Goal: Task Accomplishment & Management: Use online tool/utility

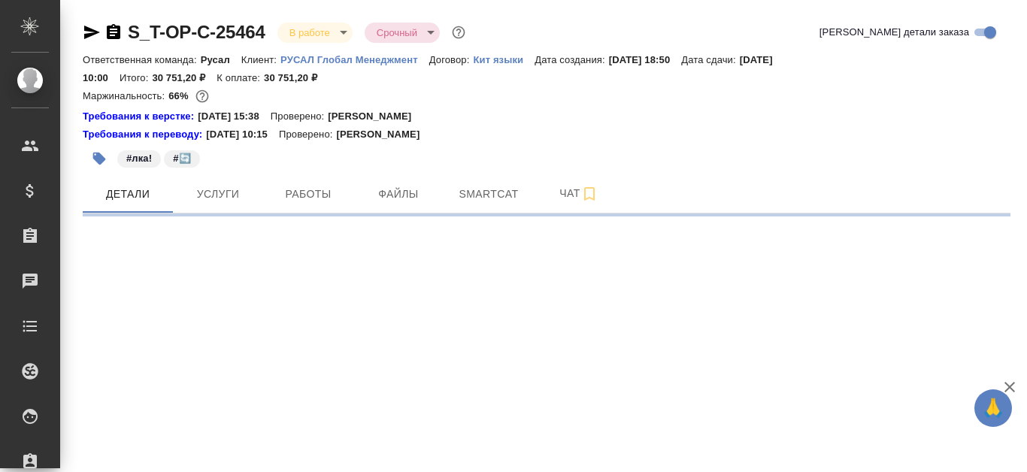
select select "RU"
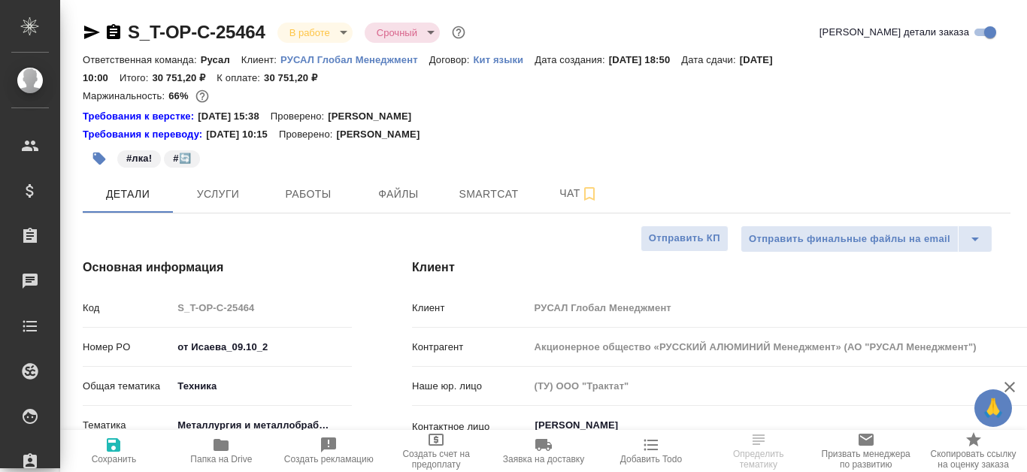
type textarea "x"
type input "[PERSON_NAME]"
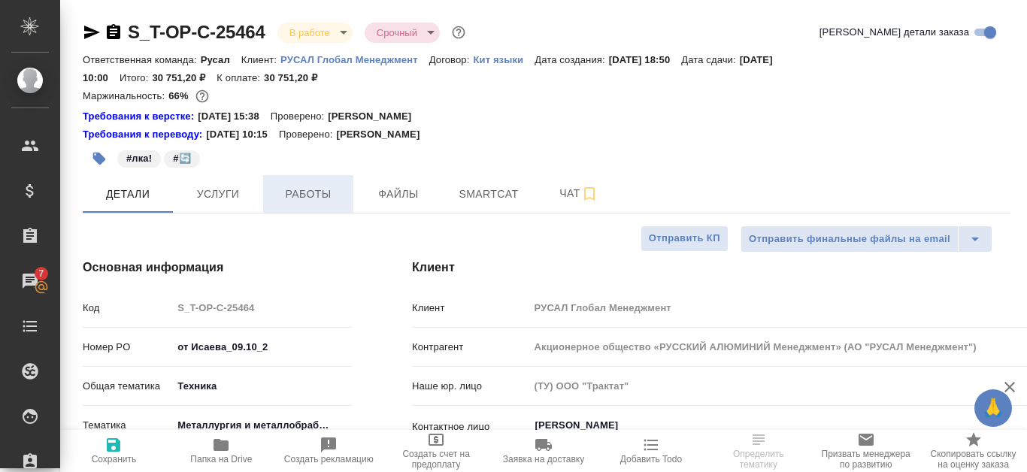
click at [328, 198] on span "Работы" at bounding box center [308, 194] width 72 height 19
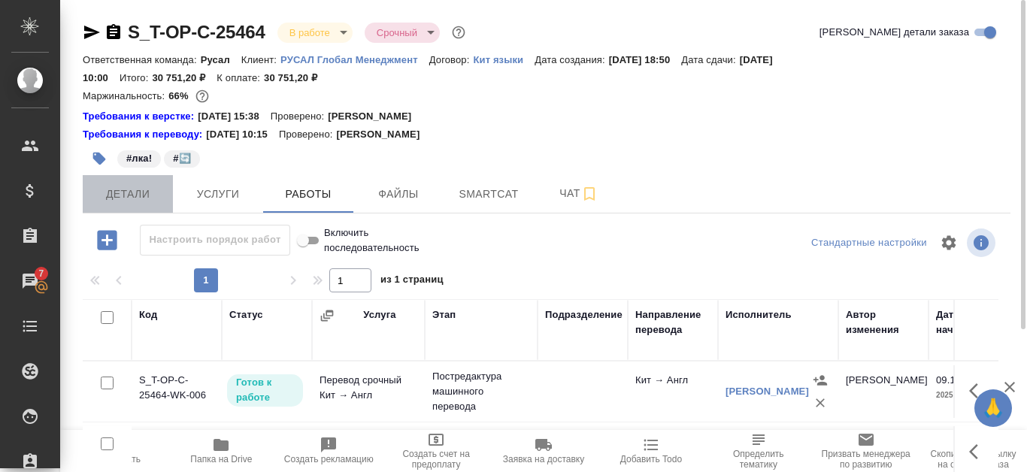
click at [107, 186] on span "Детали" at bounding box center [128, 194] width 72 height 19
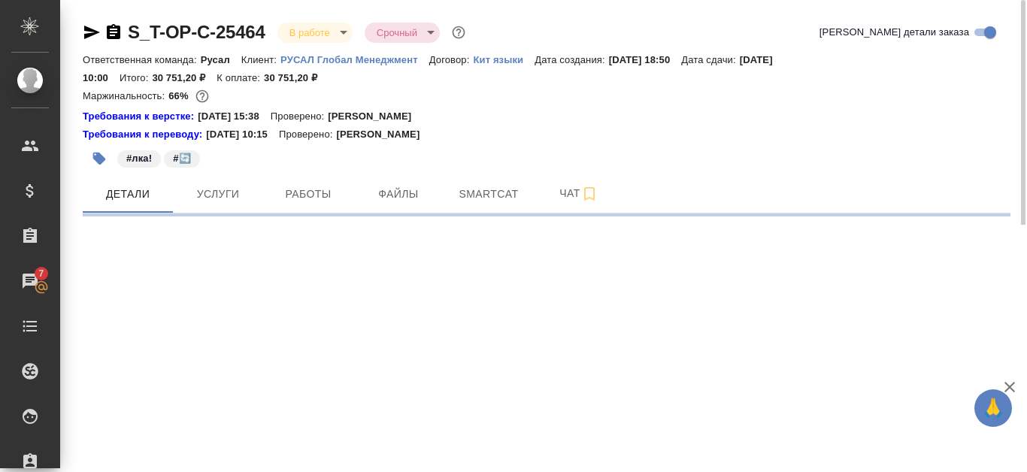
select select "RU"
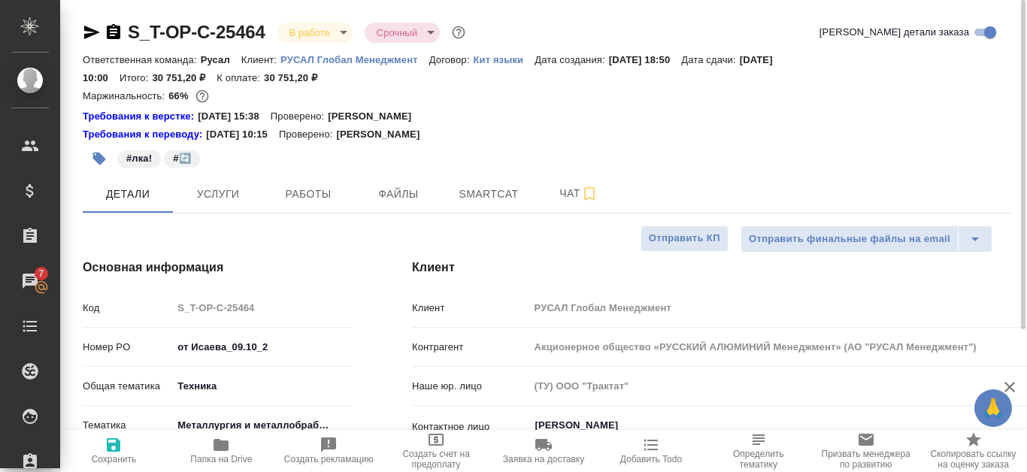
type textarea "x"
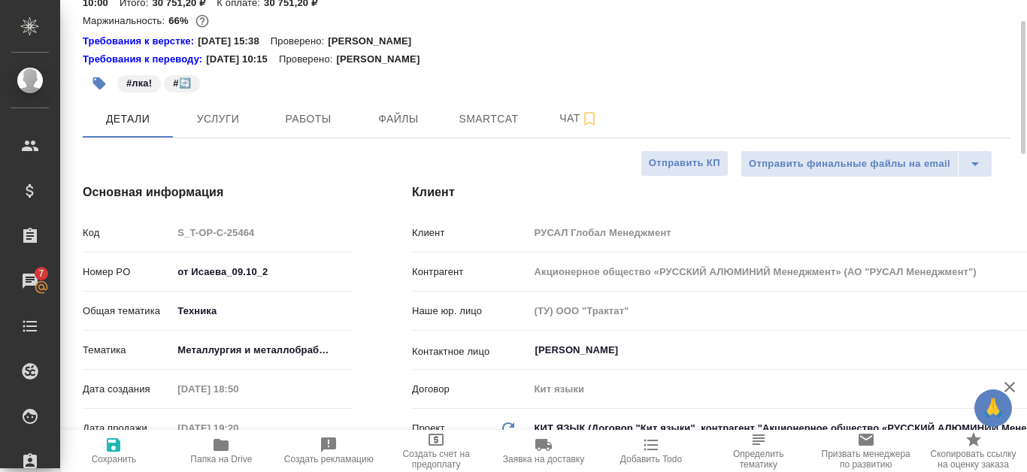
scroll to position [376, 0]
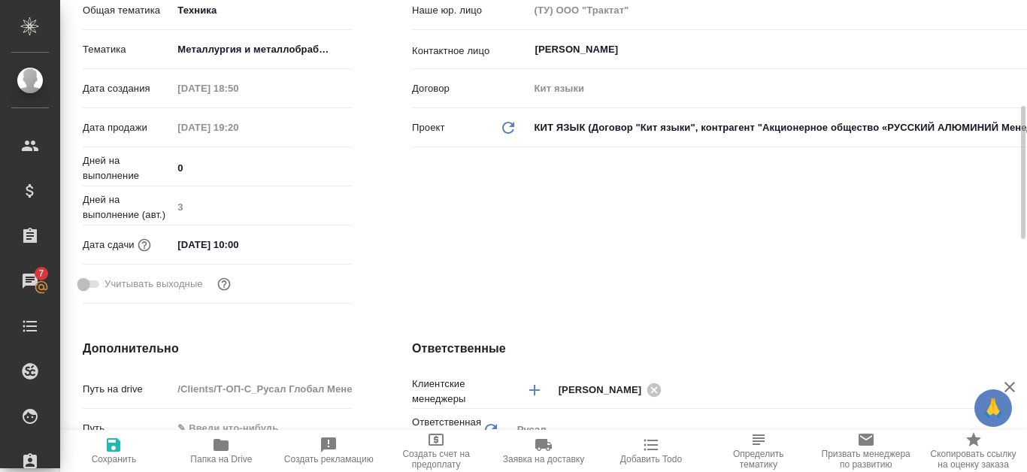
type textarea "x"
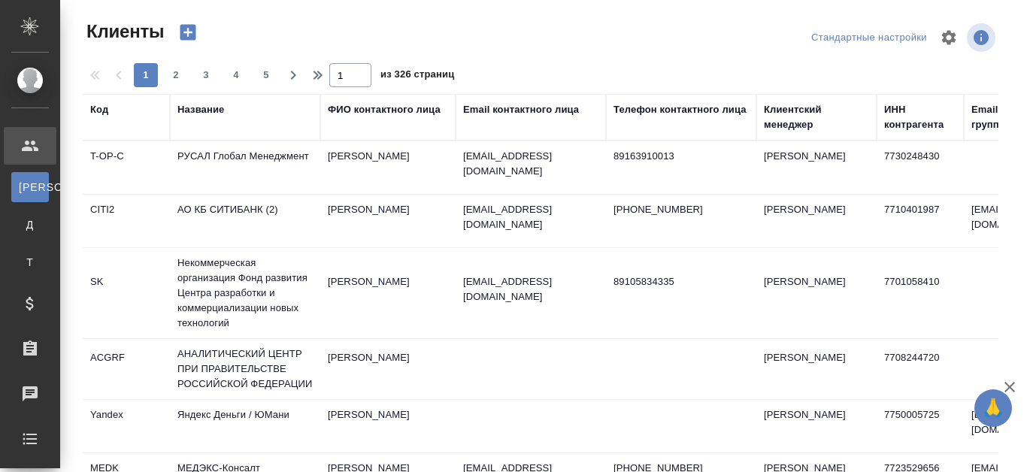
select select "RU"
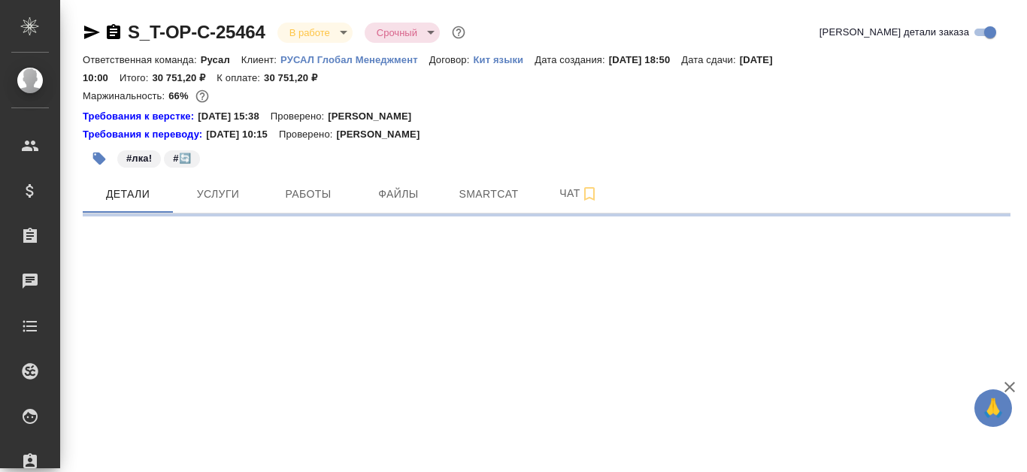
select select "RU"
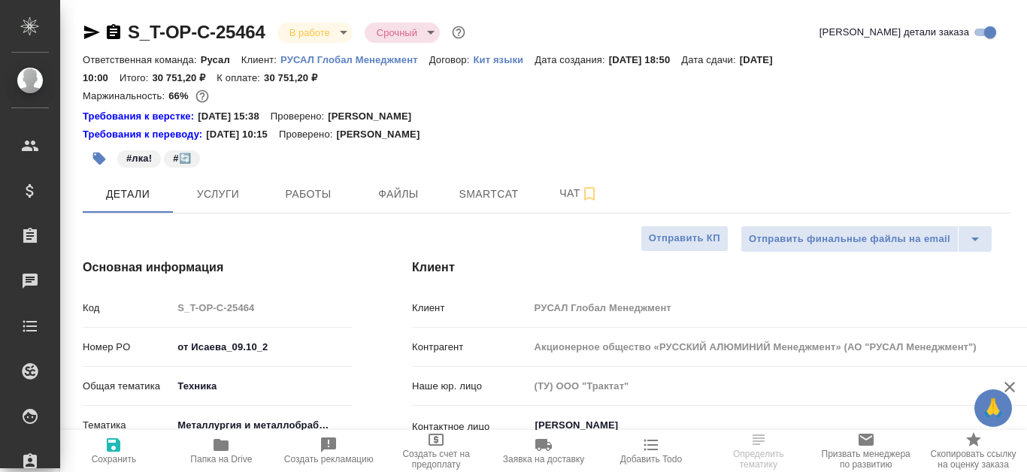
type textarea "x"
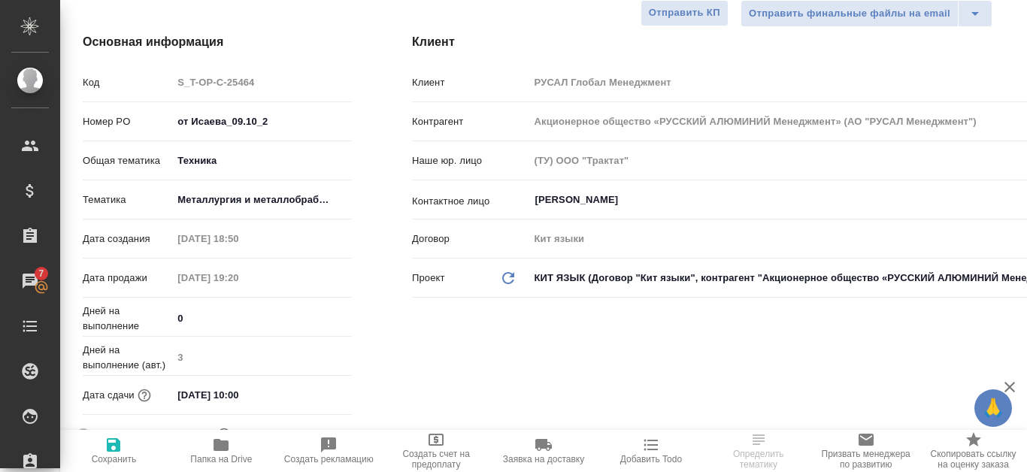
scroll to position [75, 0]
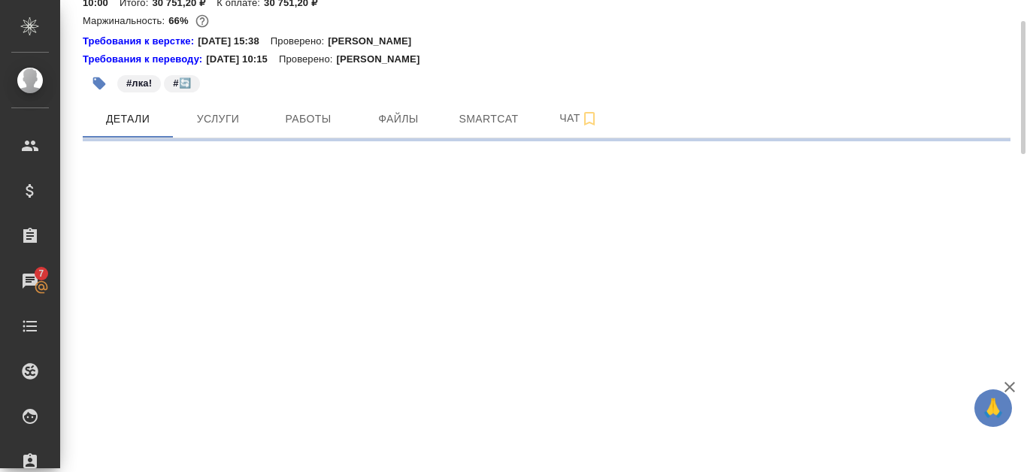
select select "RU"
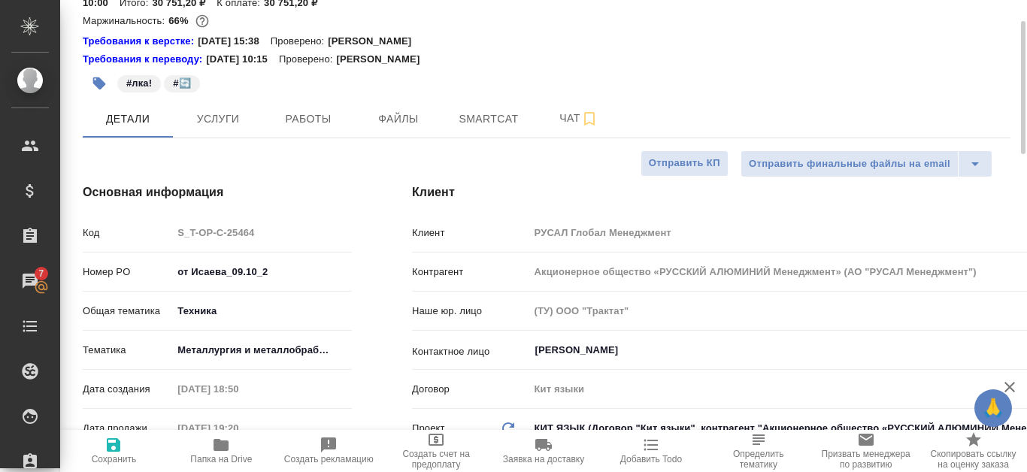
type textarea "x"
click at [312, 123] on span "Работы" at bounding box center [308, 119] width 72 height 19
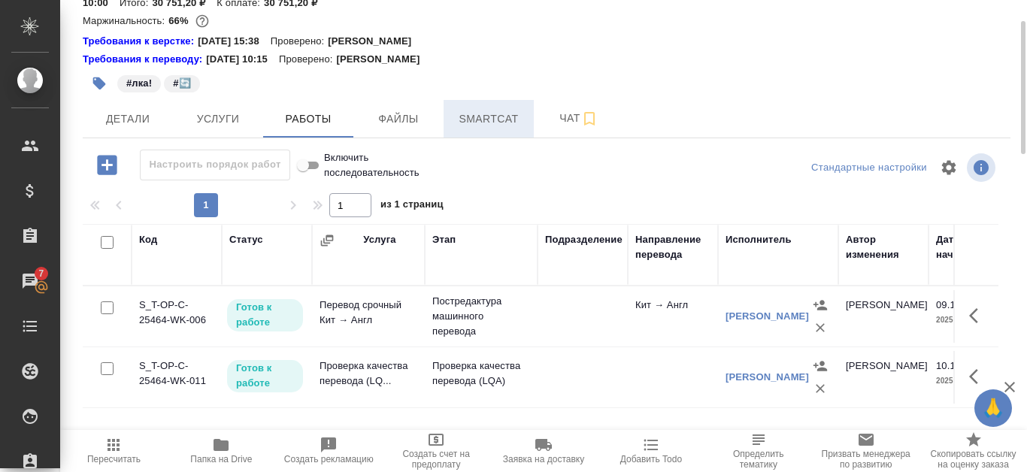
click at [489, 128] on span "Smartcat" at bounding box center [489, 119] width 72 height 19
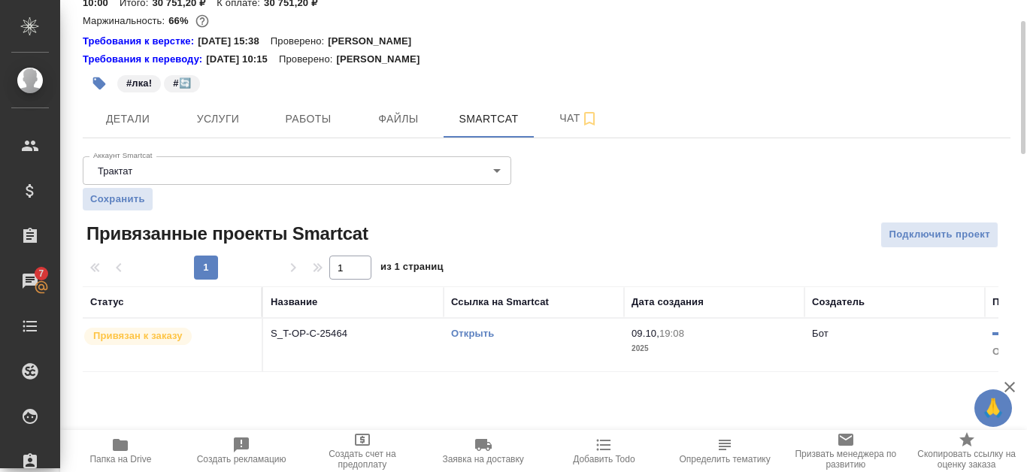
click at [465, 337] on link "Открыть" at bounding box center [472, 333] width 43 height 11
